Goal: Task Accomplishment & Management: Manage account settings

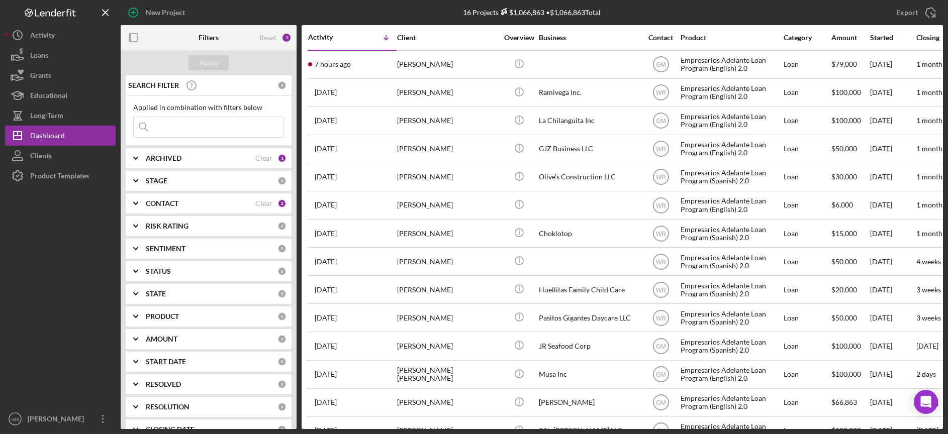
scroll to position [4, 0]
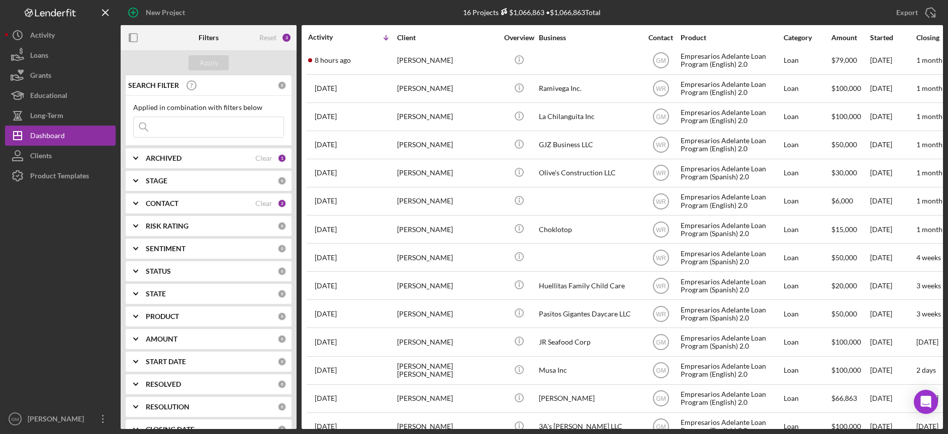
click at [228, 162] on div "ARCHIVED" at bounding box center [201, 158] width 110 height 8
drag, startPoint x: 141, startPoint y: 216, endPoint x: 155, endPoint y: 191, distance: 28.1
click at [142, 214] on input "Archived" at bounding box center [139, 216] width 10 height 10
checkbox input "true"
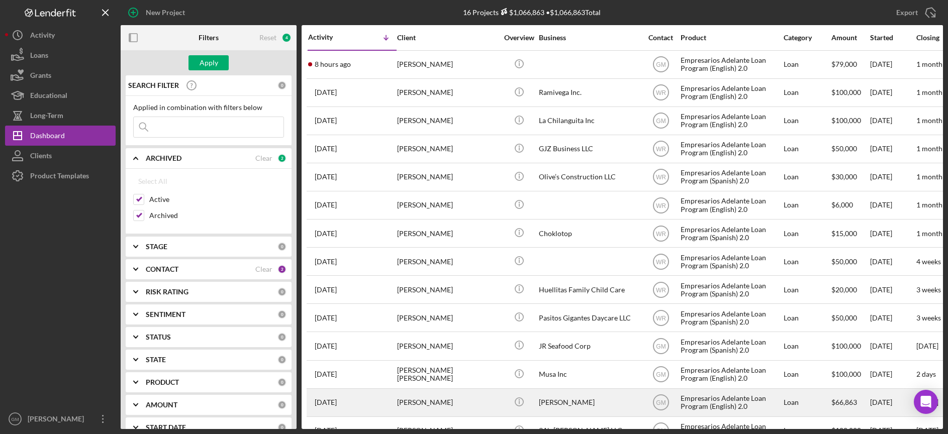
scroll to position [77, 0]
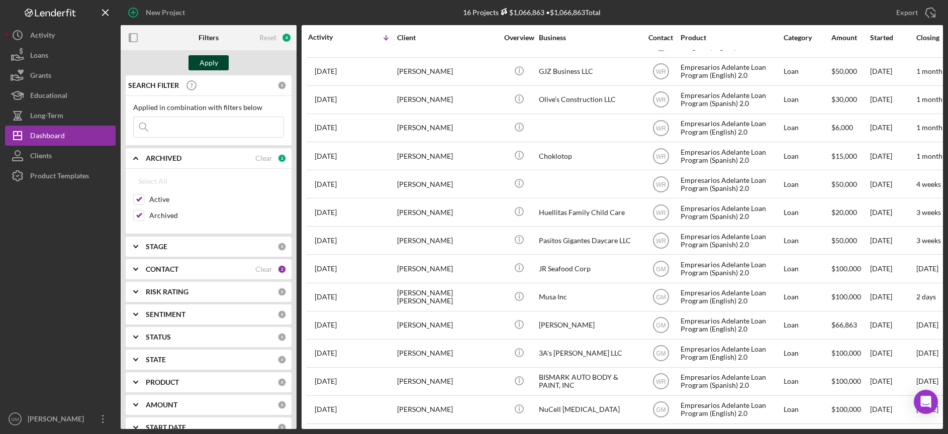
click at [208, 65] on div "Apply" at bounding box center [209, 62] width 19 height 15
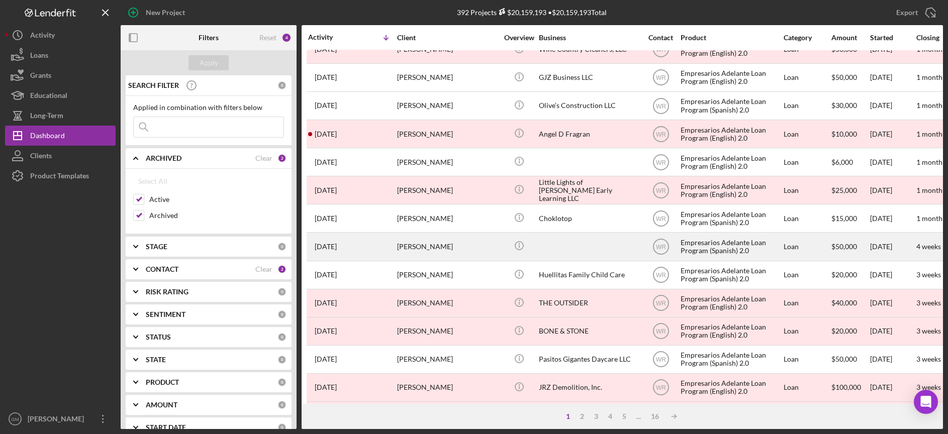
scroll to position [101, 0]
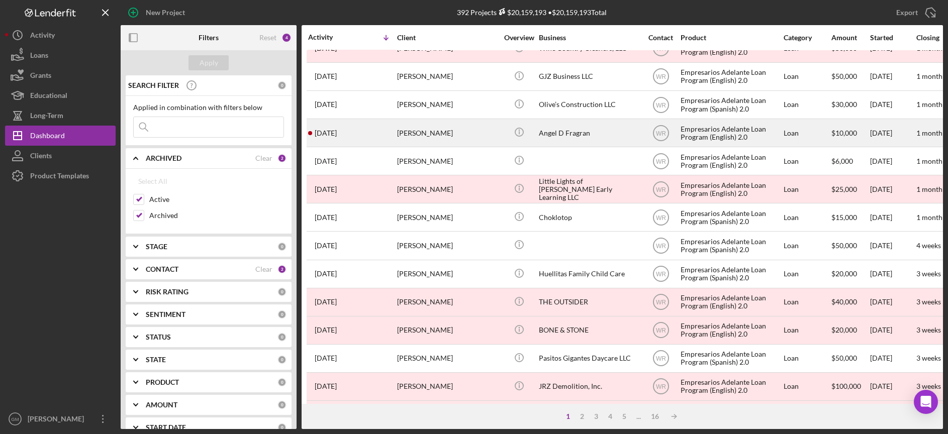
click at [482, 135] on div "[PERSON_NAME]" at bounding box center [447, 133] width 101 height 27
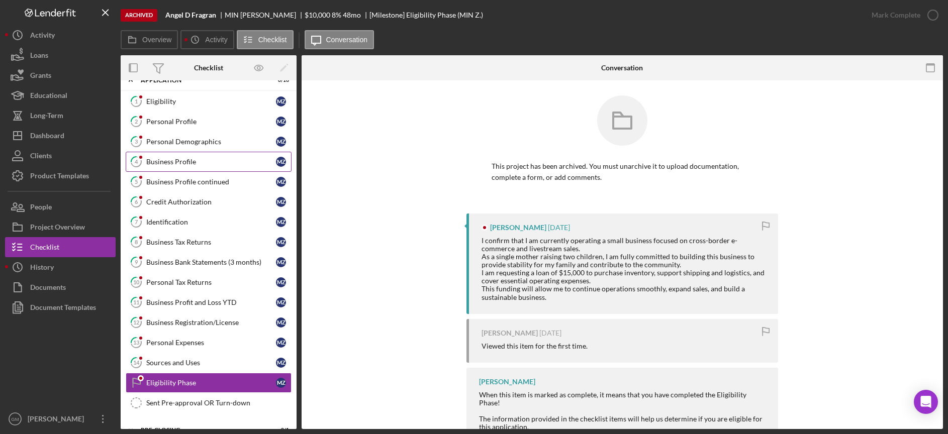
scroll to position [13, 0]
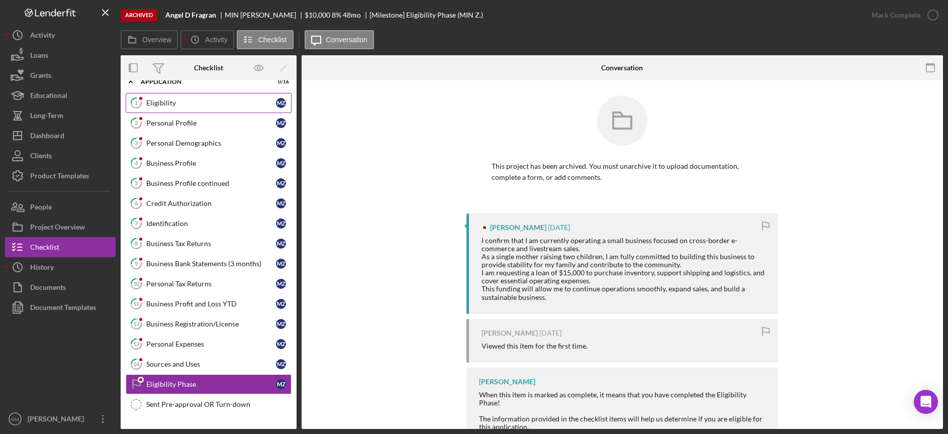
click at [204, 107] on div "Eligibility" at bounding box center [211, 103] width 130 height 8
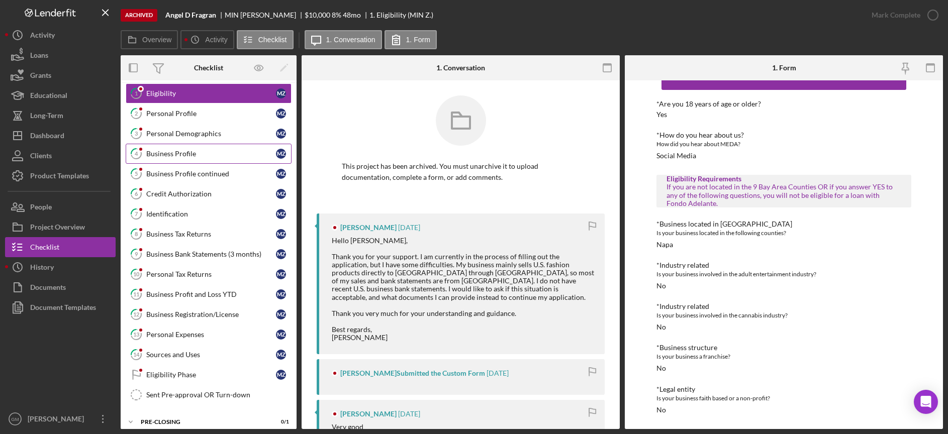
scroll to position [18, 0]
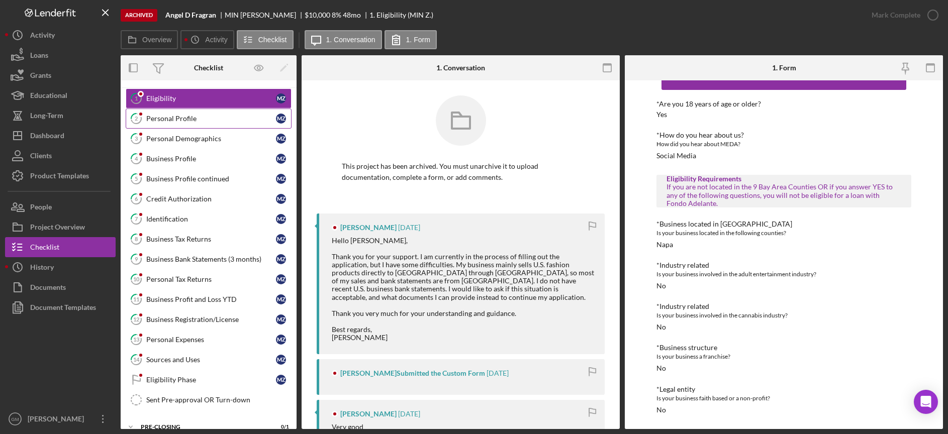
click at [190, 121] on div "Personal Profile" at bounding box center [211, 119] width 130 height 8
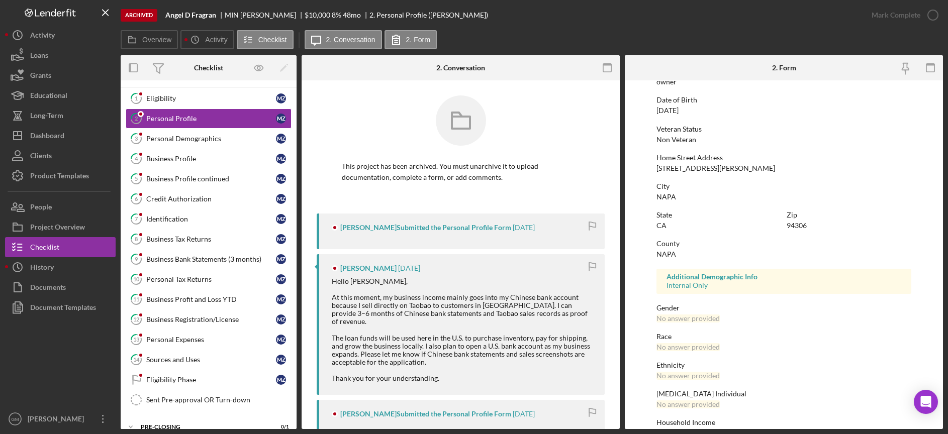
scroll to position [120, 0]
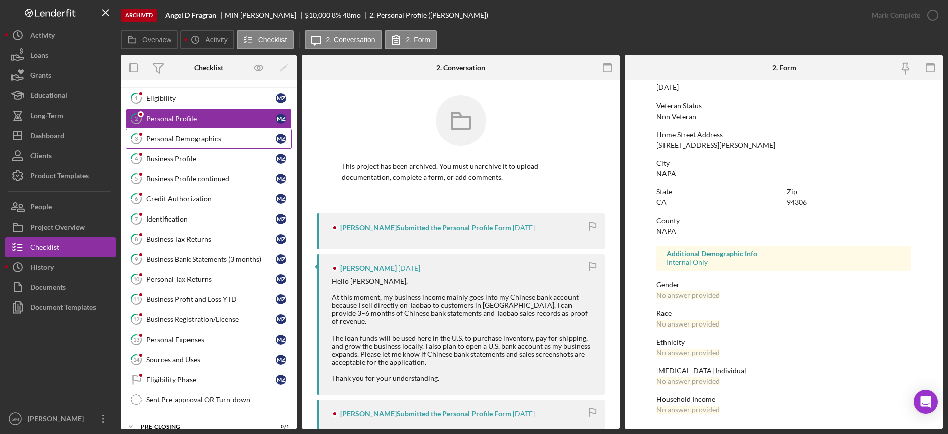
click at [179, 140] on div "Personal Demographics" at bounding box center [211, 139] width 130 height 8
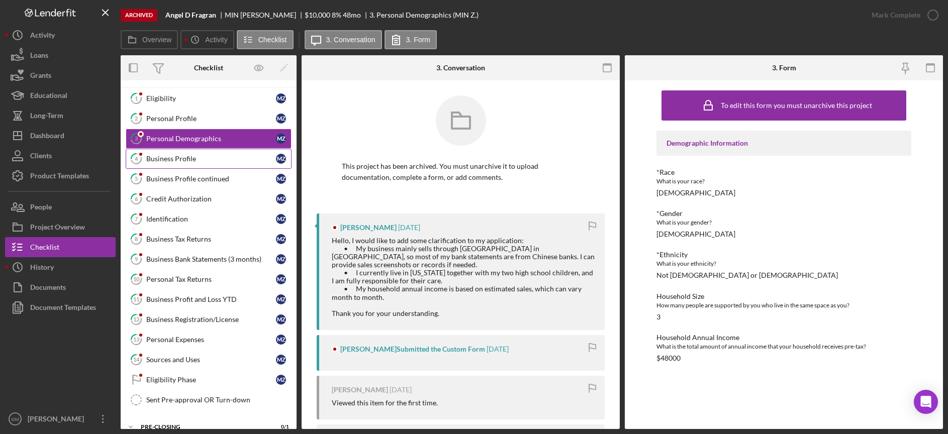
click at [167, 160] on div "Business Profile" at bounding box center [211, 159] width 130 height 8
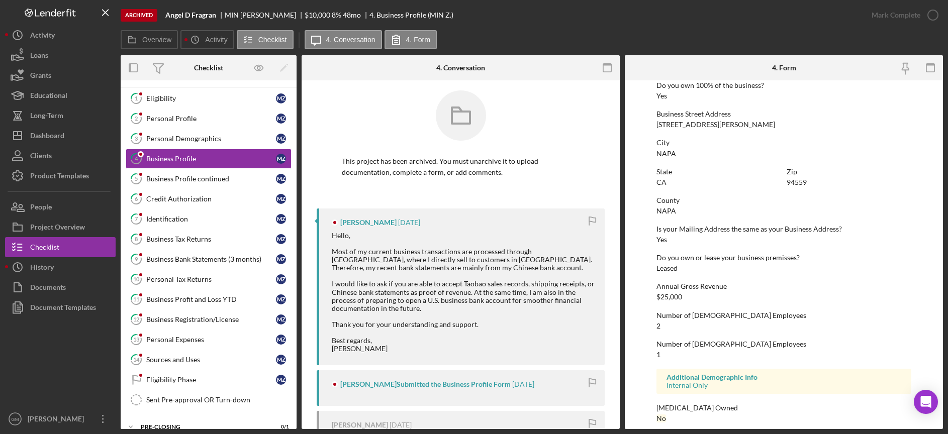
scroll to position [401, 0]
click at [44, 41] on div "Activity" at bounding box center [42, 36] width 25 height 23
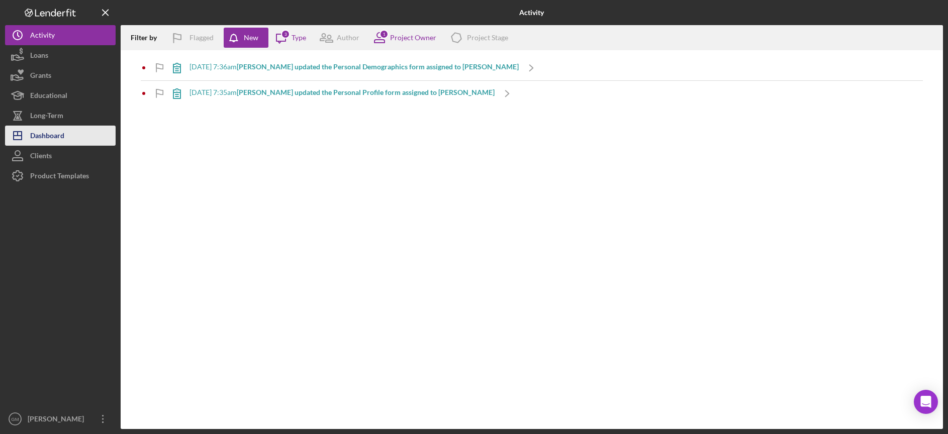
click at [52, 131] on div "Dashboard" at bounding box center [47, 137] width 34 height 23
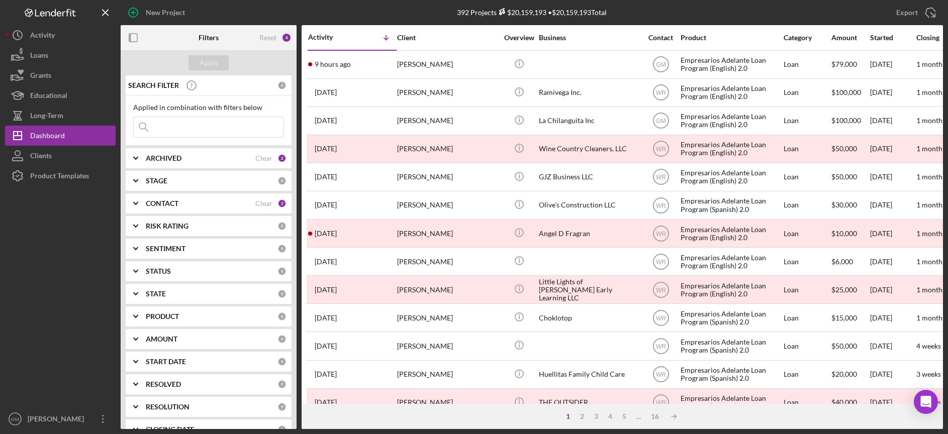
click at [139, 160] on icon "Icon/Expander" at bounding box center [135, 158] width 25 height 25
click at [138, 216] on input "Archived" at bounding box center [139, 216] width 10 height 10
checkbox input "false"
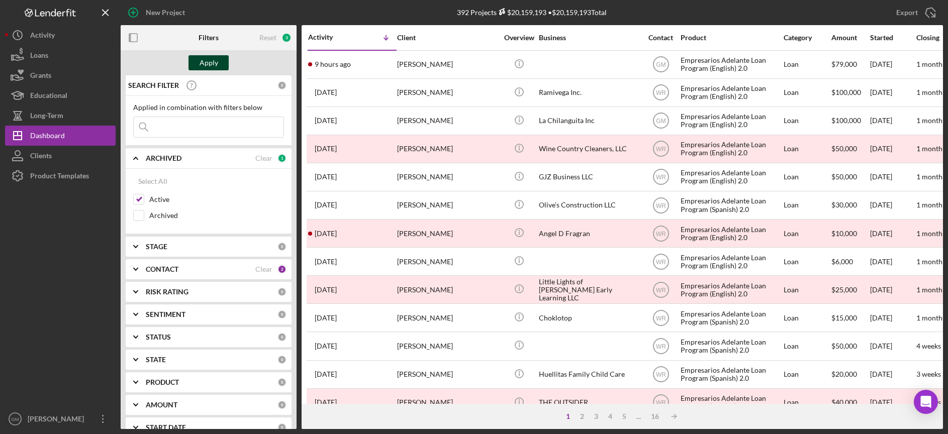
click at [221, 63] on button "Apply" at bounding box center [209, 62] width 40 height 15
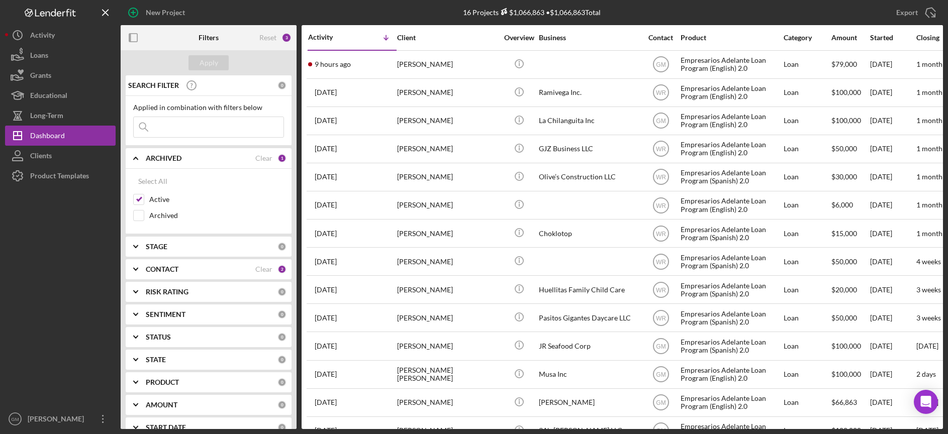
click at [137, 157] on icon "Icon/Expander" at bounding box center [135, 158] width 25 height 25
click at [136, 203] on icon "Icon/Expander" at bounding box center [135, 203] width 25 height 25
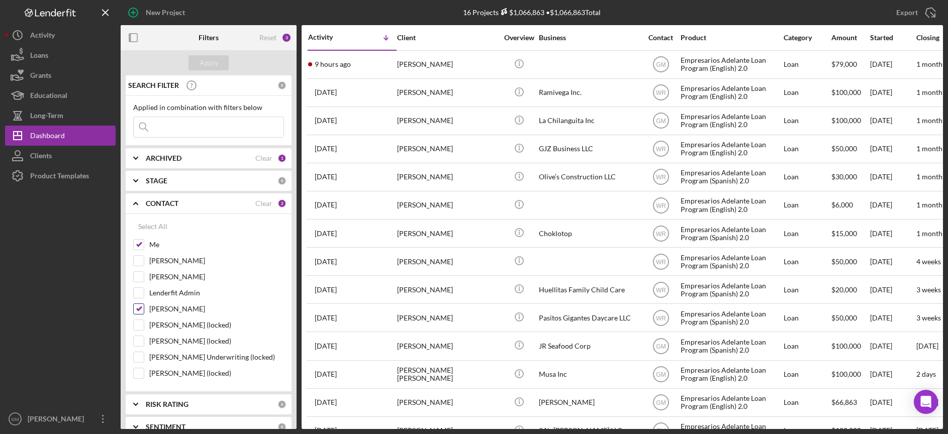
click at [139, 306] on input "[PERSON_NAME]" at bounding box center [139, 309] width 10 height 10
checkbox input "false"
click at [218, 61] on button "Apply" at bounding box center [209, 62] width 40 height 15
